Goal: Information Seeking & Learning: Compare options

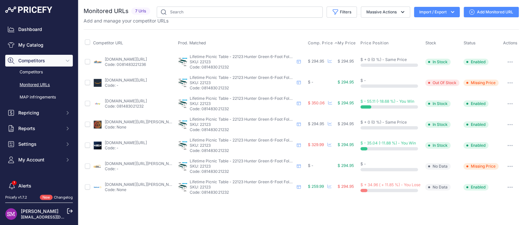
click at [320, 42] on span "Comp. Price" at bounding box center [319, 42] width 25 height 5
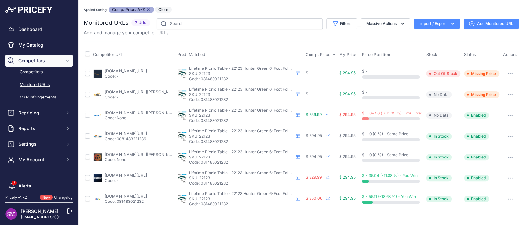
click at [183, 3] on div "You are not connected to the internet. Applied Sorting: Comp. Price: A-Z Remove…" at bounding box center [301, 108] width 435 height 216
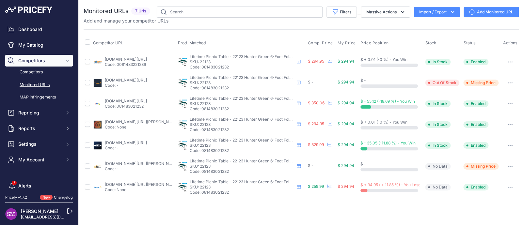
click at [117, 77] on td "amazon.com/gp/product/b0002u3v7c?prirule_jdsnikfkfjsd=9996 Code: -" at bounding box center [134, 82] width 85 height 21
click at [117, 78] on link "amazon.com/gp/product/b0002u3v7c?prirule_jdsnikfkfjsd=9996" at bounding box center [126, 80] width 42 height 5
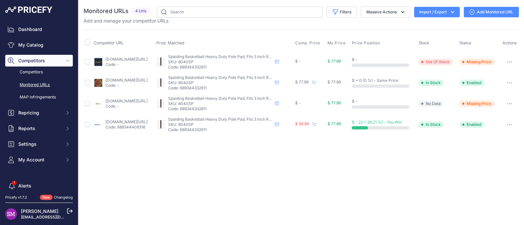
click at [124, 100] on link "[DOMAIN_NAME][URL]" at bounding box center [126, 101] width 42 height 5
click at [509, 60] on button "button" at bounding box center [509, 61] width 13 height 9
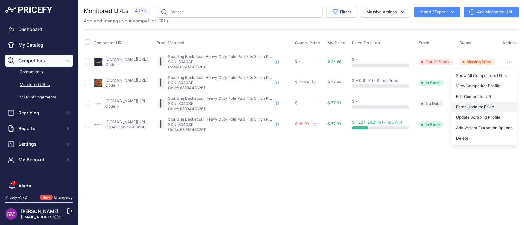
click at [489, 105] on button "Fetch Updated Price" at bounding box center [484, 107] width 67 height 10
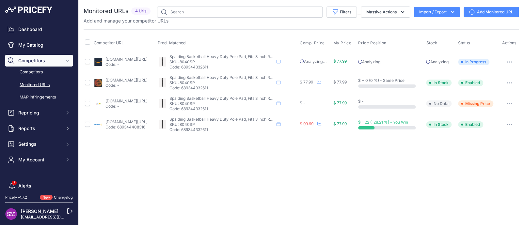
click at [510, 102] on button "button" at bounding box center [509, 103] width 13 height 9
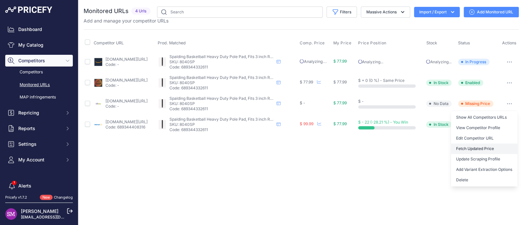
click at [483, 148] on button "Fetch Updated Price" at bounding box center [484, 149] width 67 height 10
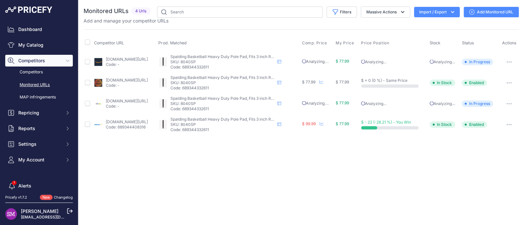
click at [200, 207] on div "Close You are not connected to the internet." at bounding box center [301, 112] width 446 height 225
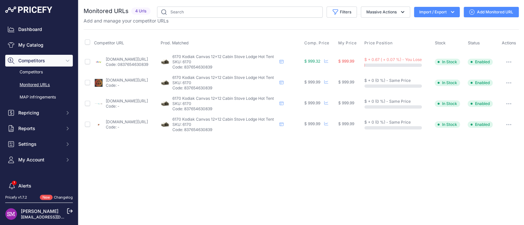
click at [136, 59] on link "ebay.com/itm/185442033628" at bounding box center [127, 59] width 42 height 5
click at [509, 61] on icon "button" at bounding box center [508, 61] width 5 height 1
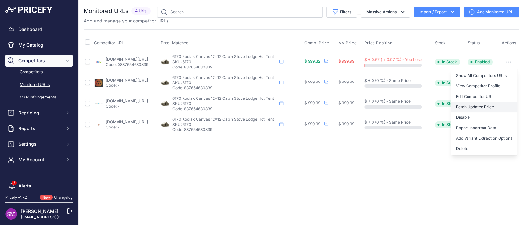
click at [483, 103] on button "Fetch Updated Price" at bounding box center [484, 107] width 67 height 10
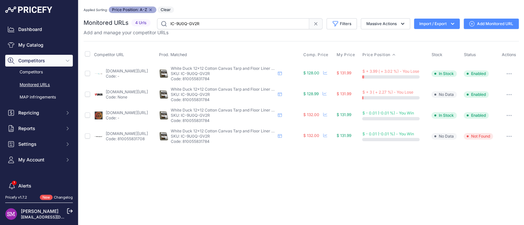
click at [118, 92] on link "tractorsupply.com/tsc/product/white-duck-18-oz-canvas-tarpaulin-12-ft-x-12-ft-o…" at bounding box center [127, 91] width 42 height 5
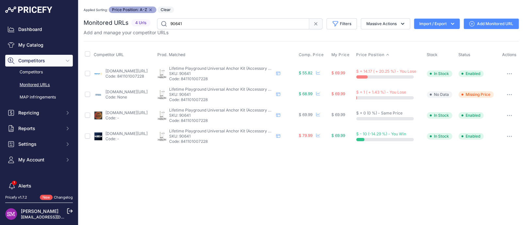
click at [142, 91] on link "bedbathandbeyond.com/sports-toys/lifetime-playset-anchor-kit-90641/39896112/pro…" at bounding box center [126, 91] width 42 height 5
